Goal: Register for event/course

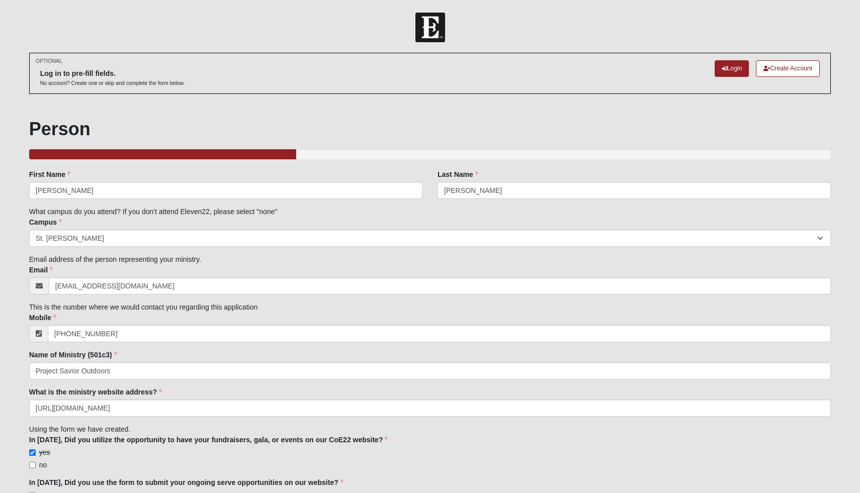
select select "11"
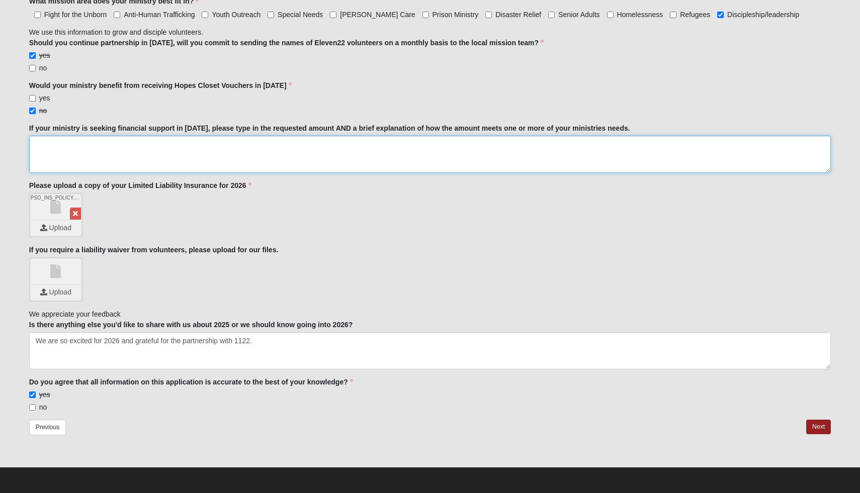
click at [151, 158] on textarea "If your ministry is seeking financial support in [DATE], please type in the req…" at bounding box center [430, 154] width 802 height 37
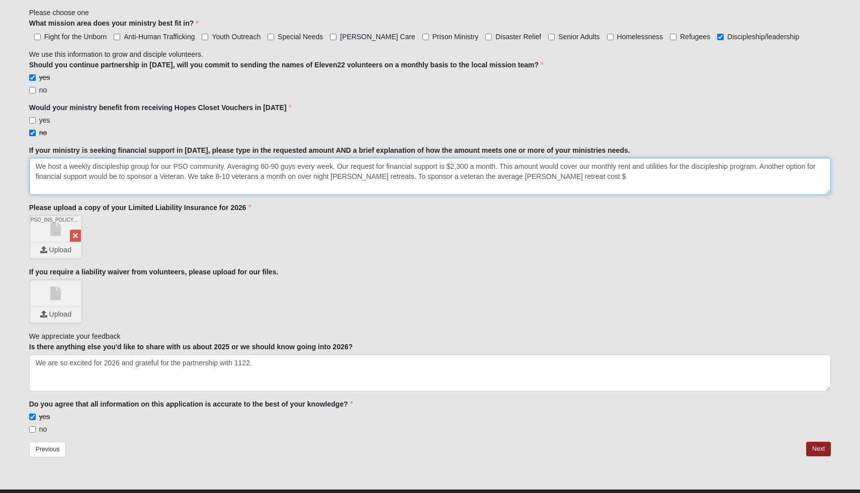
scroll to position [1155, 0]
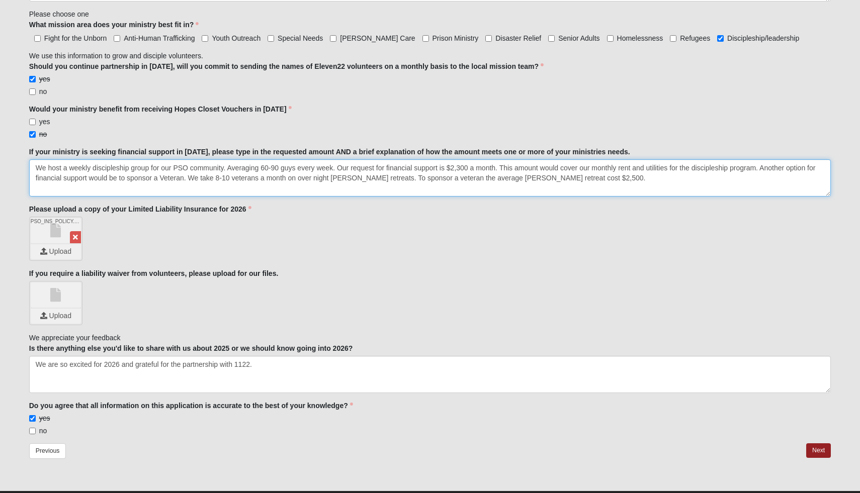
click at [438, 180] on textarea "We host a weekly discipleship group for our PSO community. Averaging 60-90 guys…" at bounding box center [430, 177] width 802 height 37
click at [558, 179] on textarea "We host a weekly discipleship group for our PSO community. Averaging 60-90 guys…" at bounding box center [430, 177] width 802 height 37
type textarea "We host a weekly discipleship group for our PSO community. Averaging 60-90 guys…"
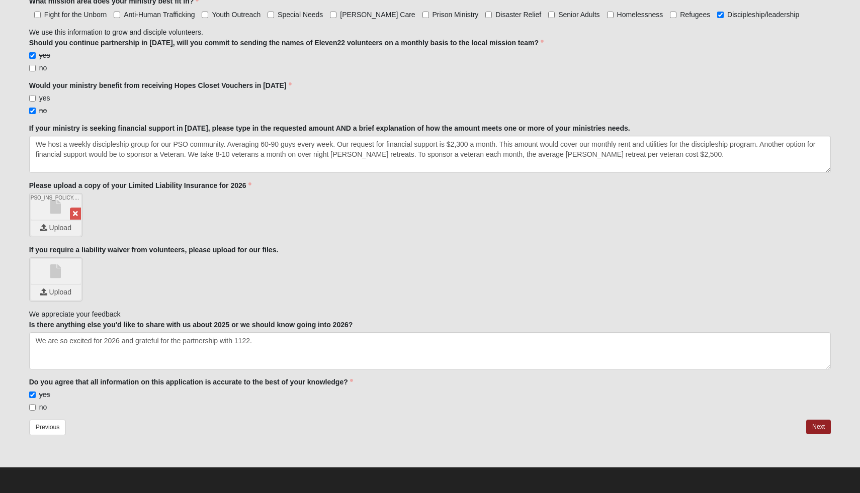
click at [821, 427] on link "Next" at bounding box center [818, 427] width 25 height 15
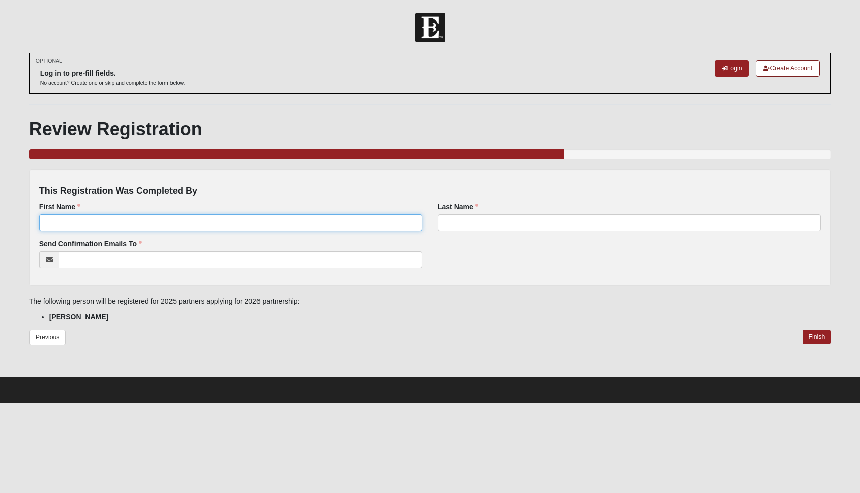
click at [322, 228] on input "First Name" at bounding box center [230, 222] width 383 height 17
type input "Sashell"
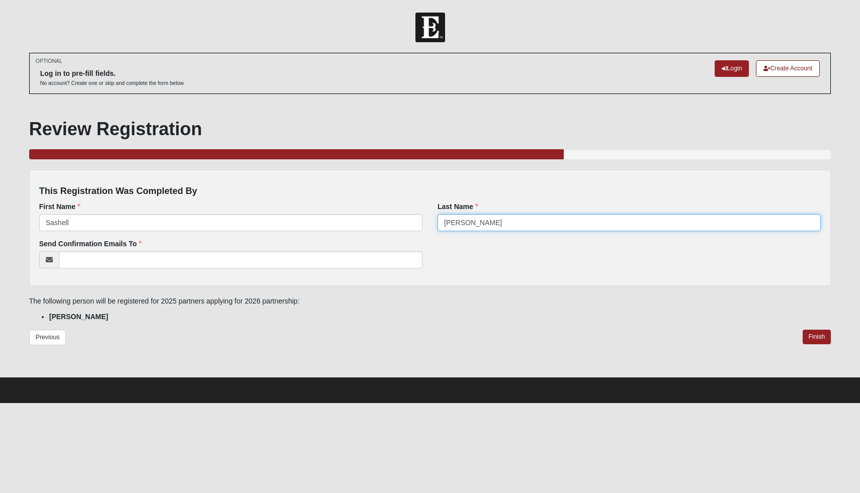
type input "[PERSON_NAME]"
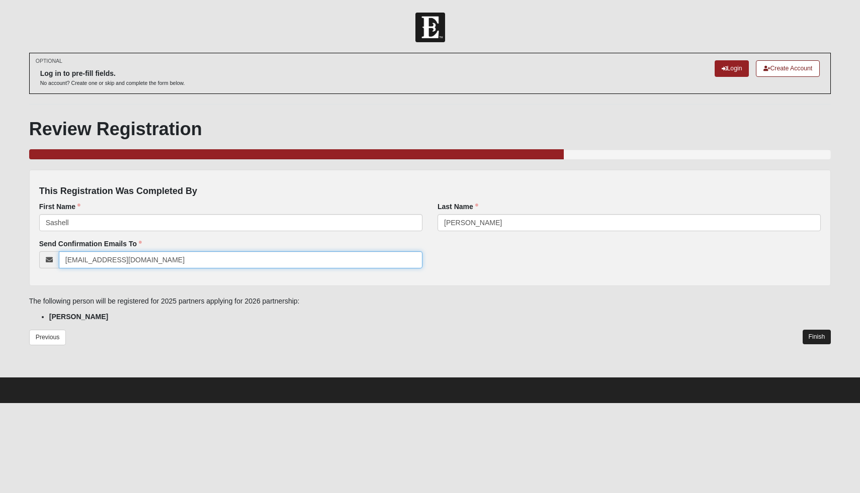
type input "[EMAIL_ADDRESS][DOMAIN_NAME]"
click at [810, 337] on link "Finish" at bounding box center [817, 337] width 29 height 15
